Goal: Communication & Community: Connect with others

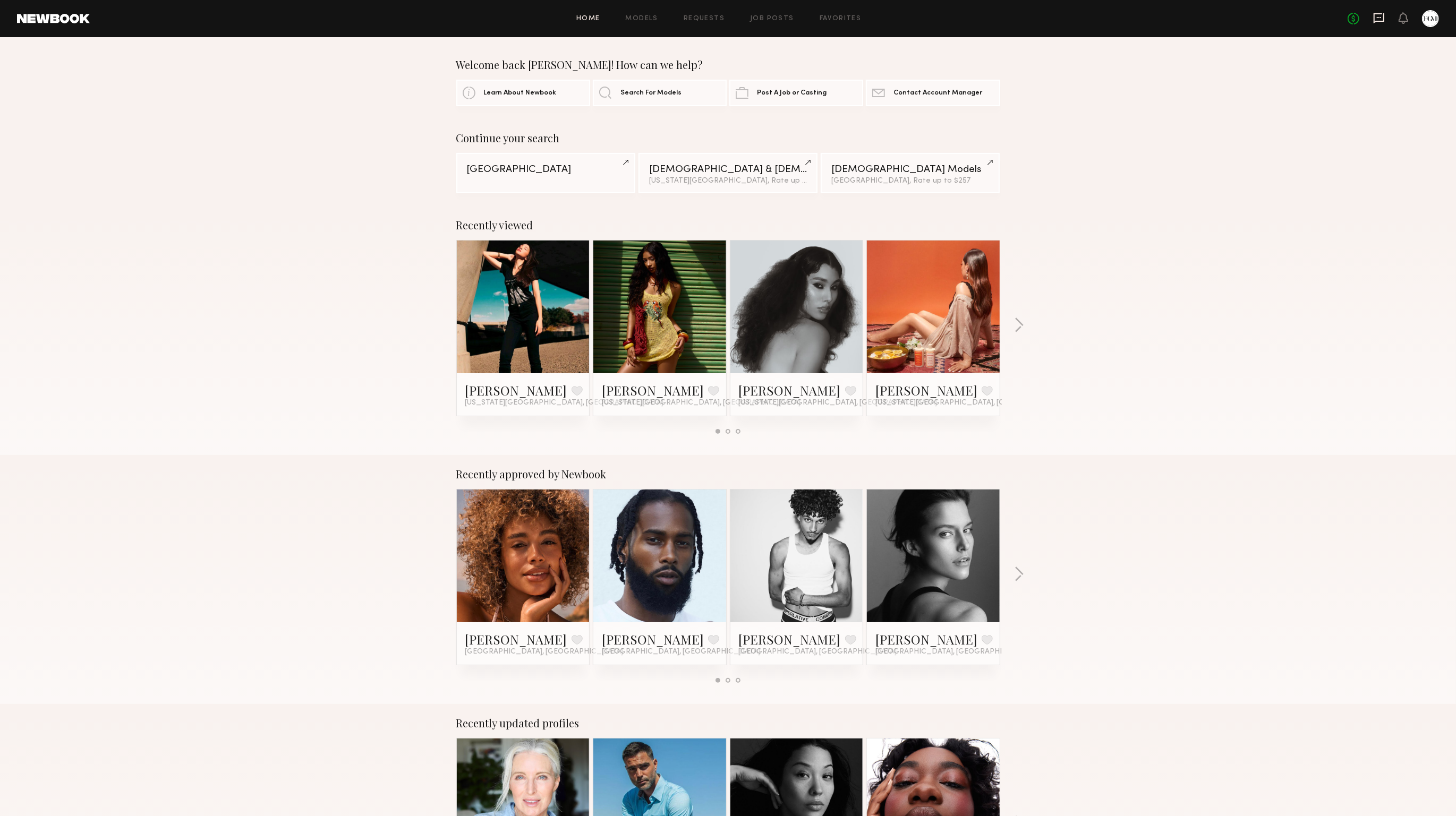
click at [1373, 17] on icon at bounding box center [1379, 18] width 12 height 12
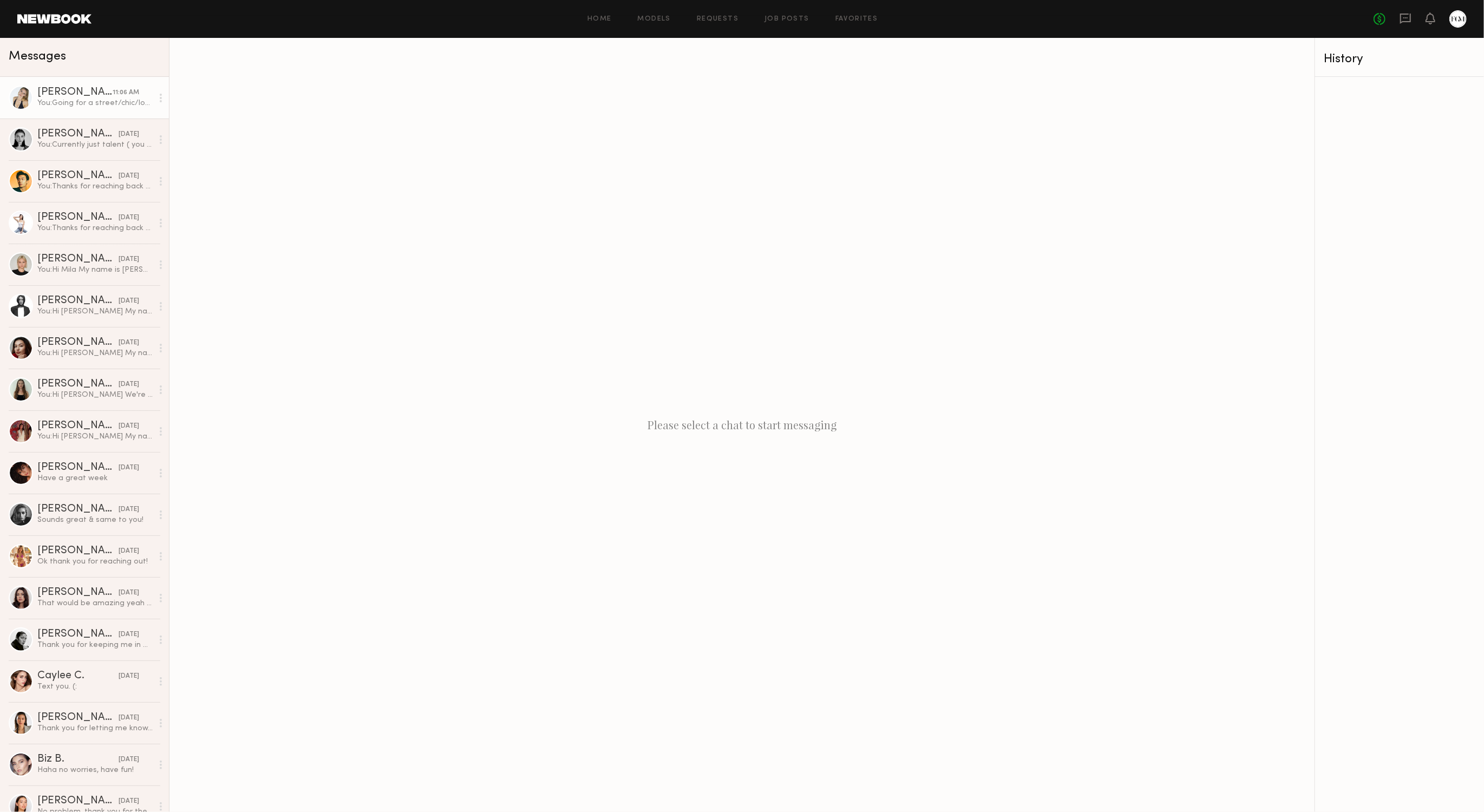
click at [104, 90] on div "[PERSON_NAME]" at bounding box center [75, 92] width 76 height 11
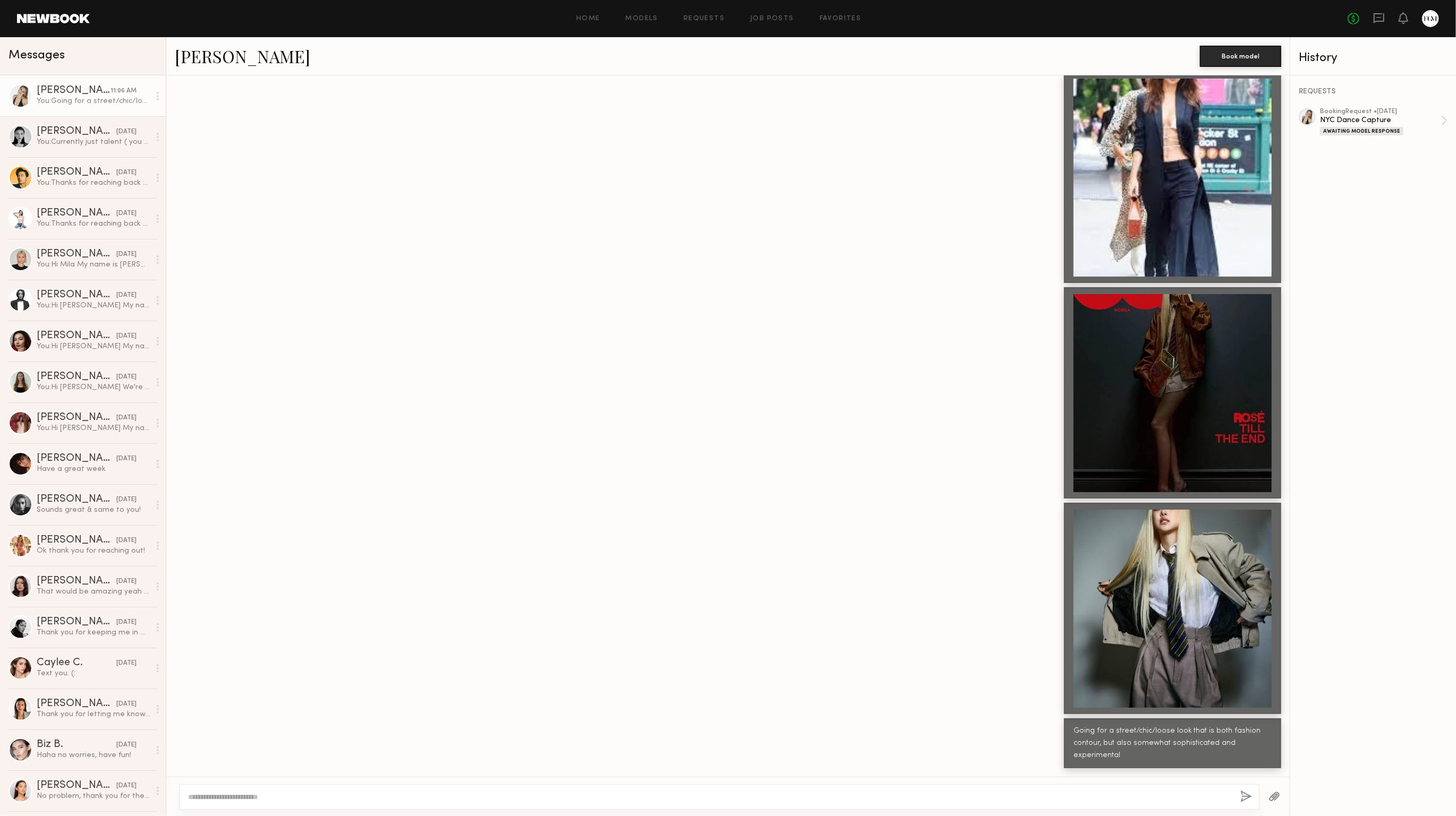
scroll to position [1071, 0]
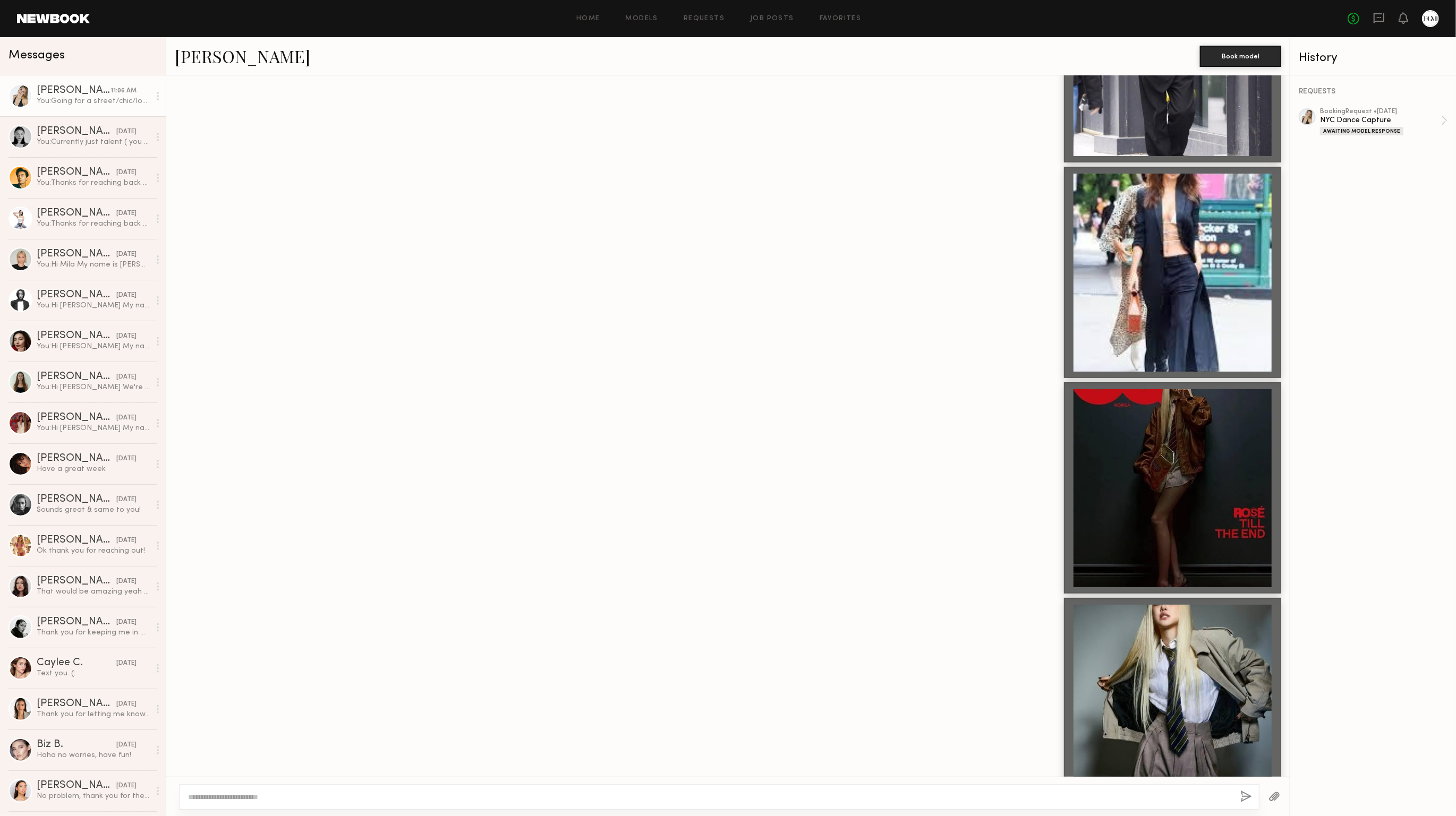
scroll to position [4899, 0]
